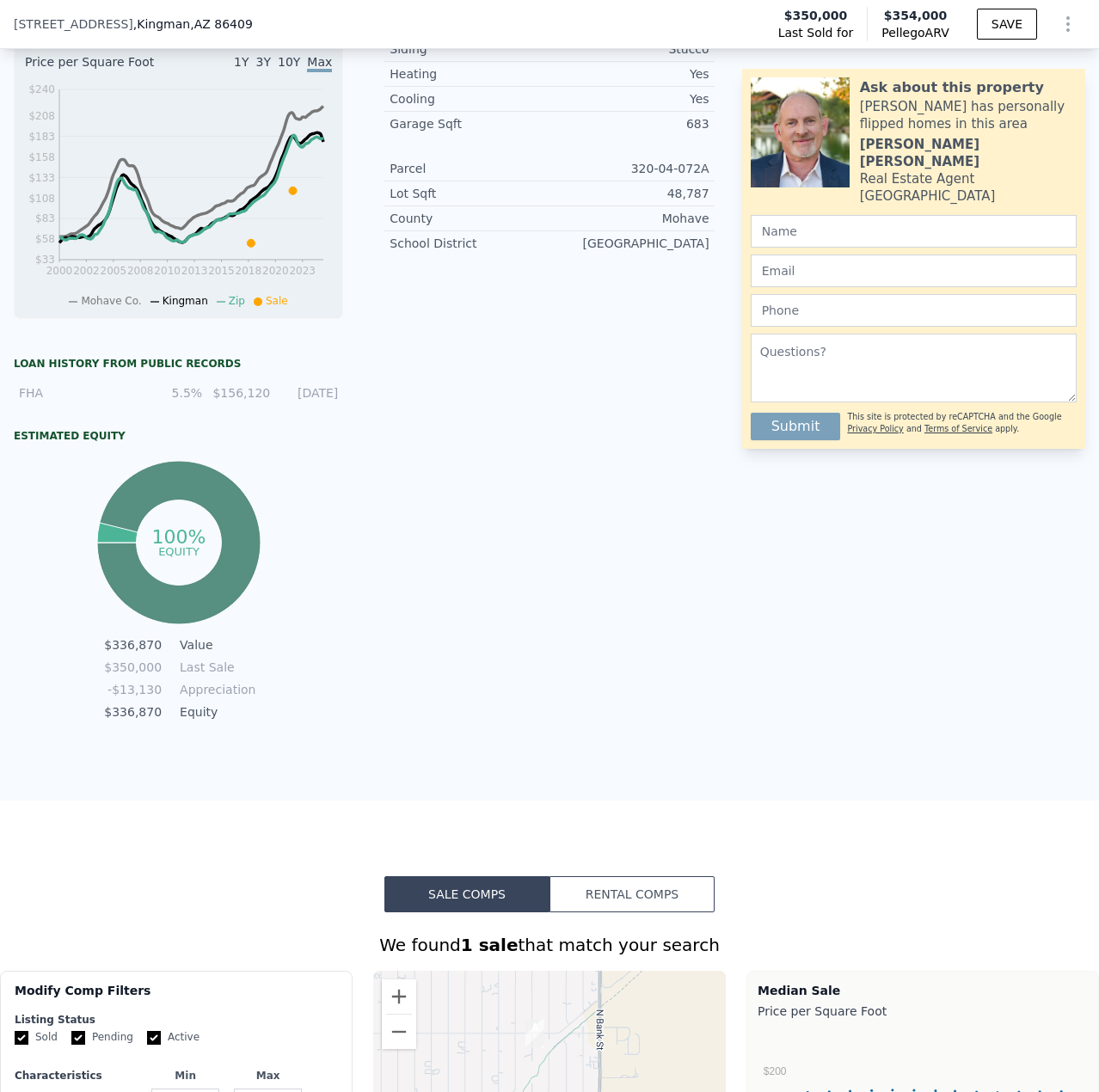
scroll to position [6, 0]
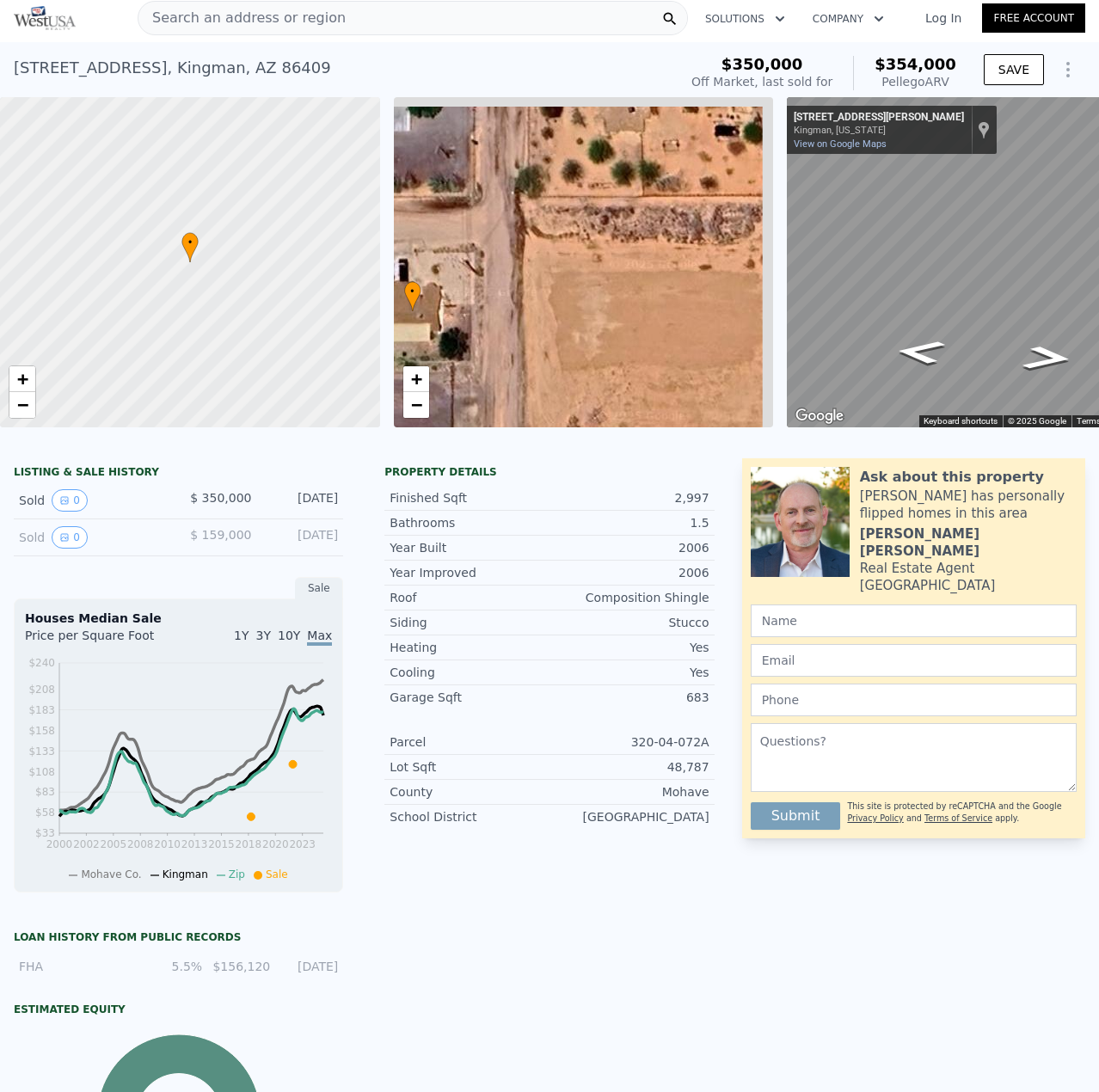
drag, startPoint x: 686, startPoint y: 319, endPoint x: 525, endPoint y: 346, distance: 163.2
click at [525, 346] on div "• + −" at bounding box center [584, 262] width 380 height 330
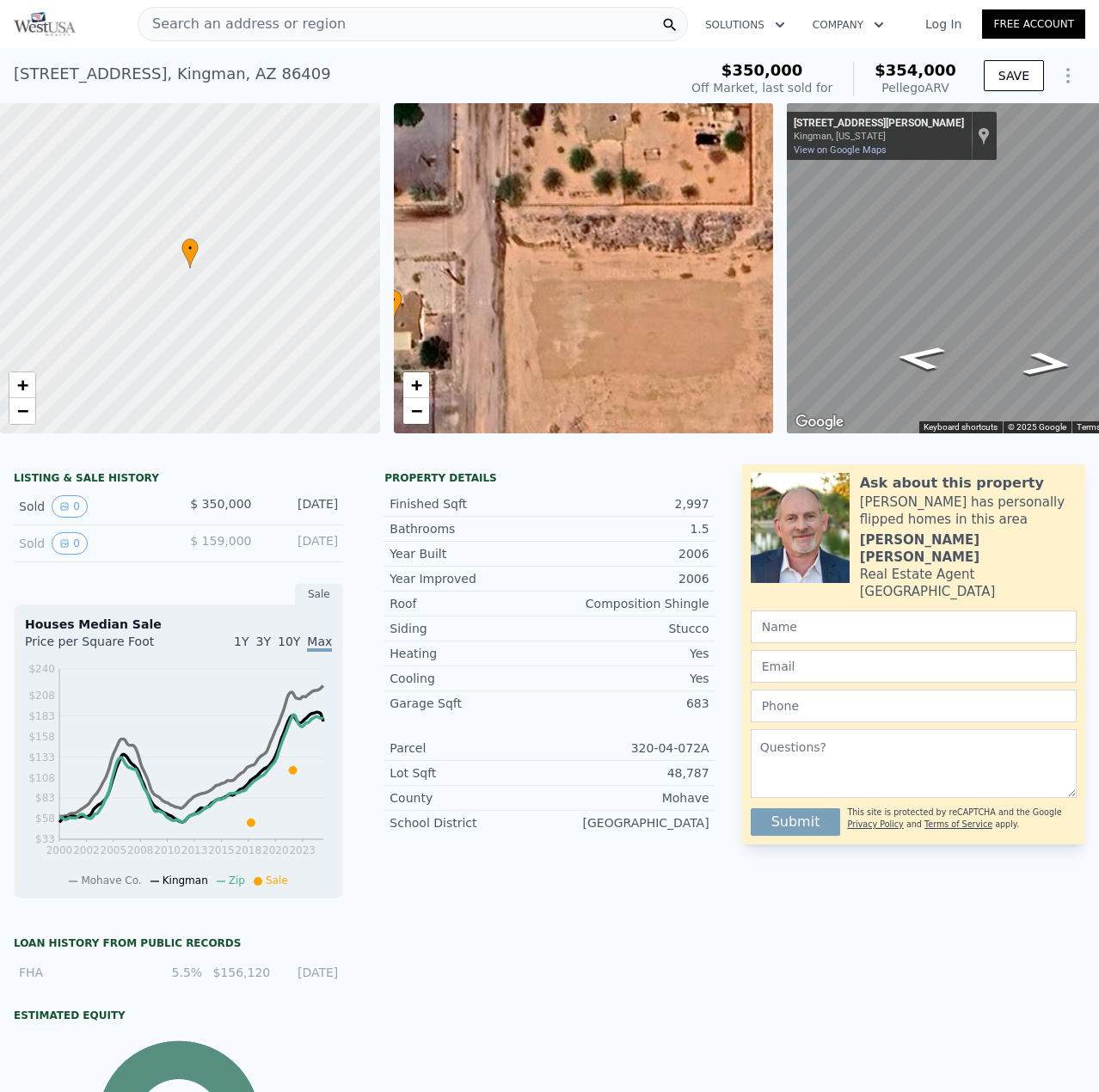
scroll to position [281, 0]
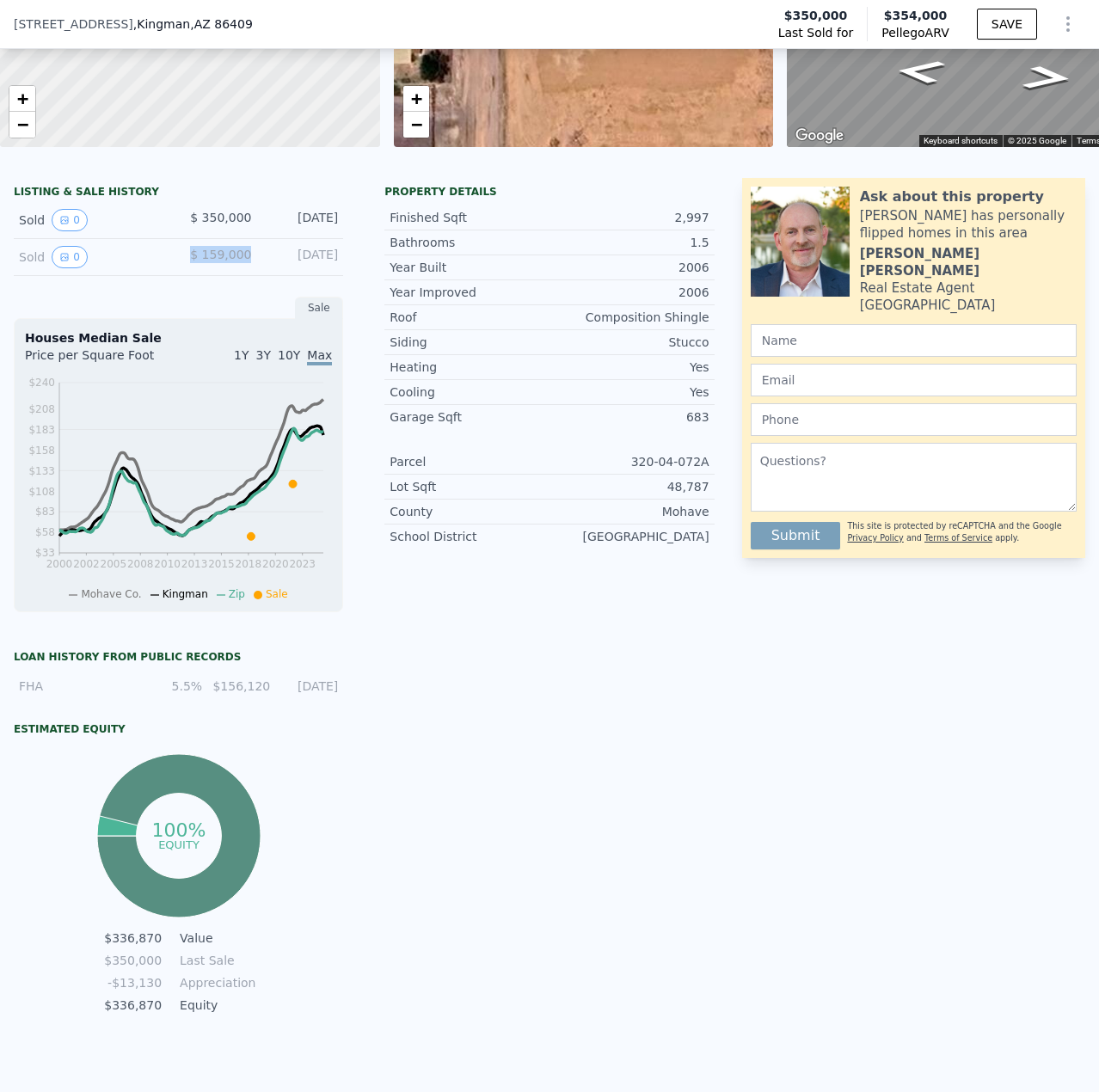
drag, startPoint x: 199, startPoint y: 264, endPoint x: 247, endPoint y: 269, distance: 48.3
click at [247, 262] on span "$ 159,000" at bounding box center [220, 255] width 61 height 14
click at [290, 261] on div "[DATE]" at bounding box center [301, 257] width 73 height 23
drag, startPoint x: 211, startPoint y: 261, endPoint x: 252, endPoint y: 272, distance: 42.4
click at [252, 272] on div "Sold 0 $ 159,000 [DATE]" at bounding box center [178, 257] width 329 height 37
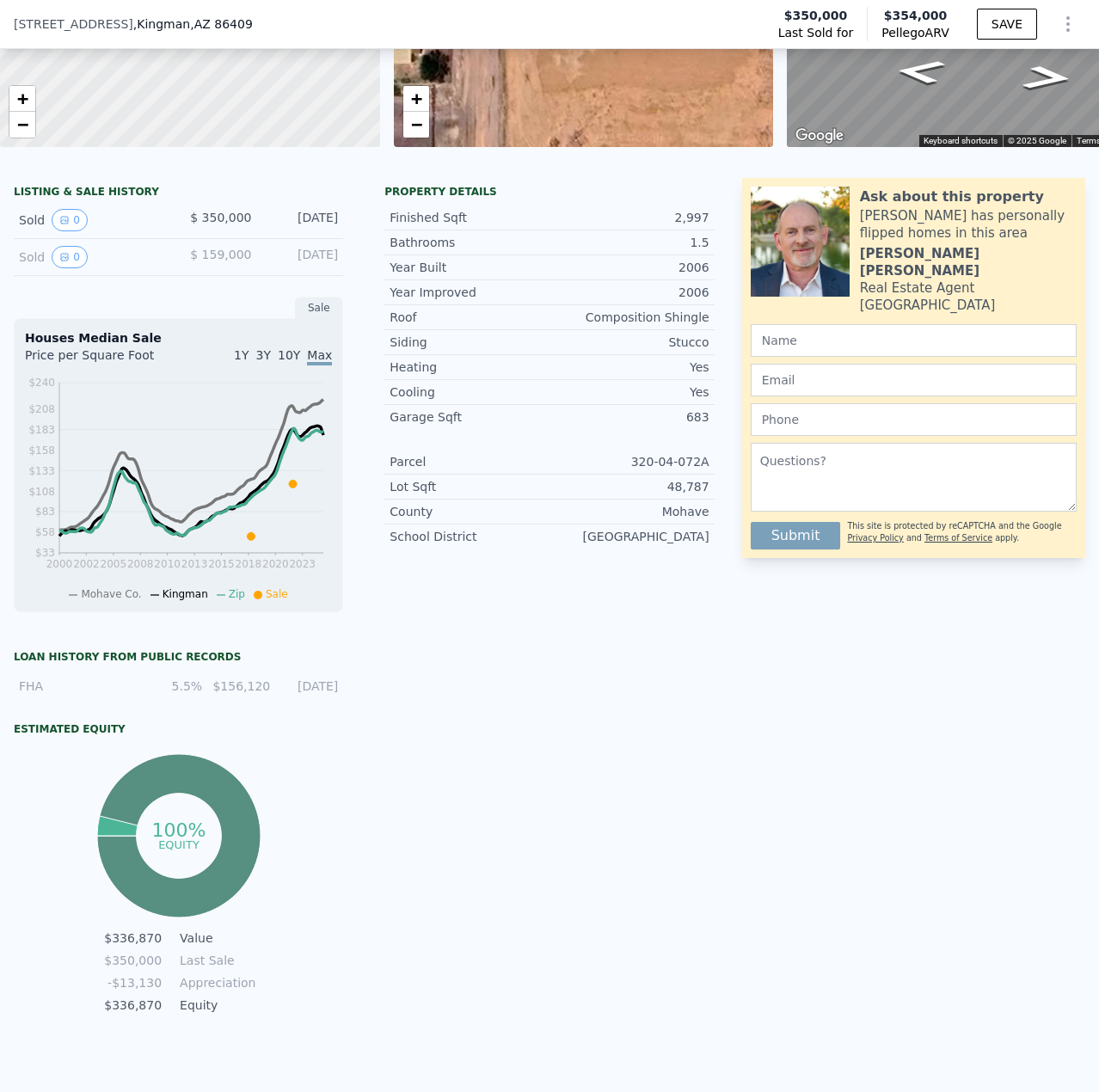
click at [301, 258] on div "Sold 0 $ 159,000 [DATE]" at bounding box center [178, 257] width 329 height 37
drag, startPoint x: 199, startPoint y: 269, endPoint x: 256, endPoint y: 269, distance: 57.0
click at [256, 269] on div "Sold 0 $ 159,000 [DATE]" at bounding box center [178, 257] width 329 height 37
click at [237, 262] on span "$ 159,000" at bounding box center [220, 255] width 61 height 14
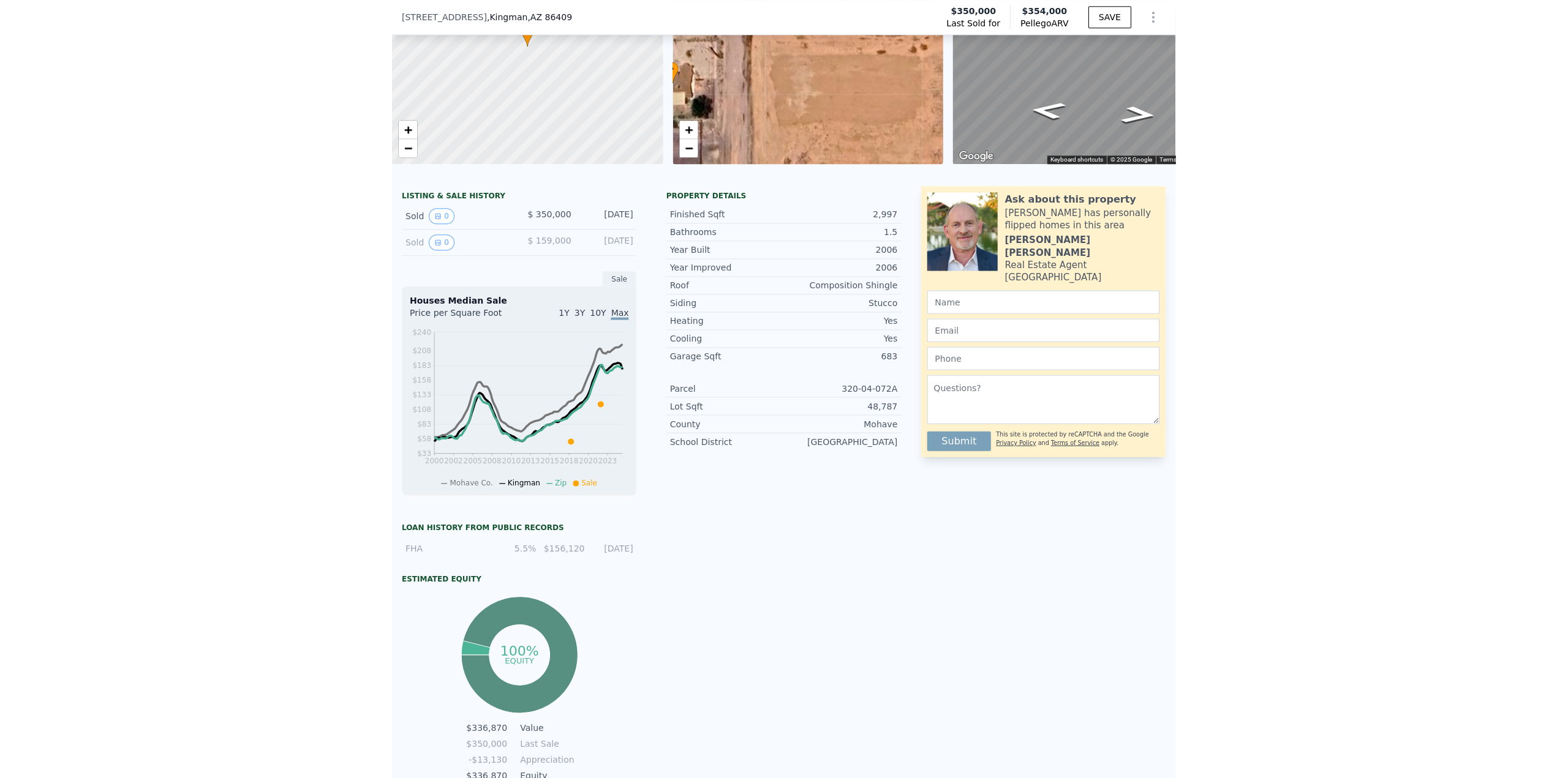
scroll to position [4, 0]
